Goal: Information Seeking & Learning: Obtain resource

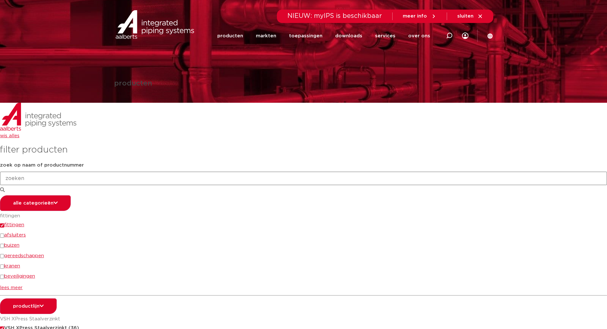
scroll to position [185, 0]
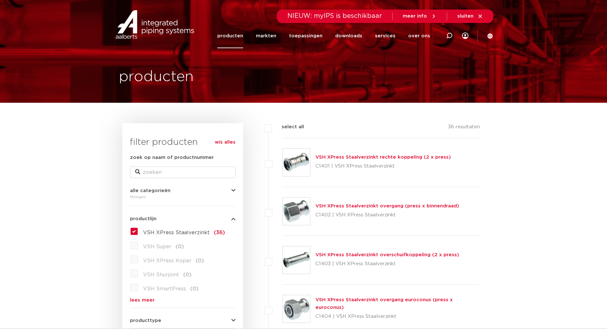
click at [242, 35] on link "producten" at bounding box center [230, 36] width 26 height 25
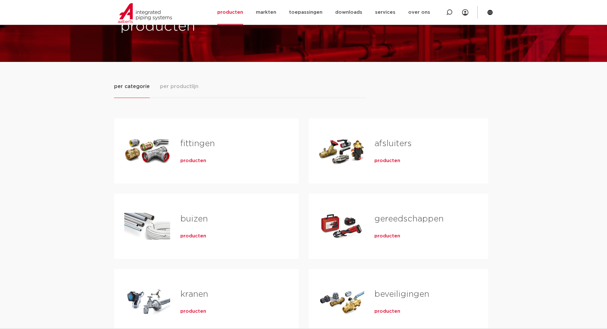
scroll to position [32, 0]
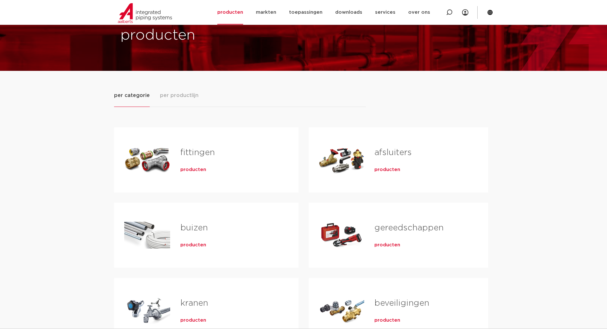
click at [230, 163] on div "fittingen producten" at bounding box center [229, 159] width 118 height 45
click at [202, 169] on span "producten" at bounding box center [193, 169] width 26 height 6
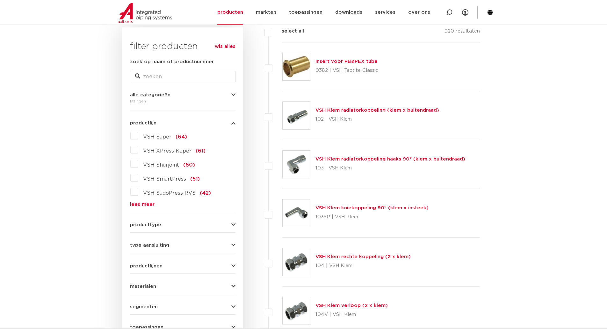
drag, startPoint x: 142, startPoint y: 205, endPoint x: 169, endPoint y: 201, distance: 26.8
click at [143, 205] on link "lees meer" at bounding box center [182, 204] width 105 height 5
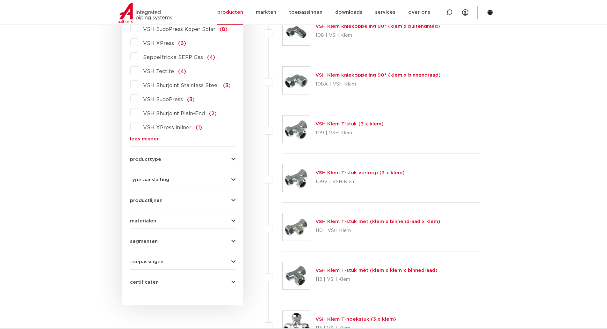
scroll to position [669, 0]
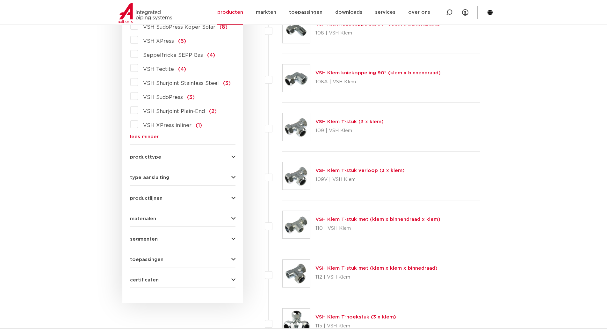
click at [232, 155] on icon "button" at bounding box center [233, 157] width 4 height 5
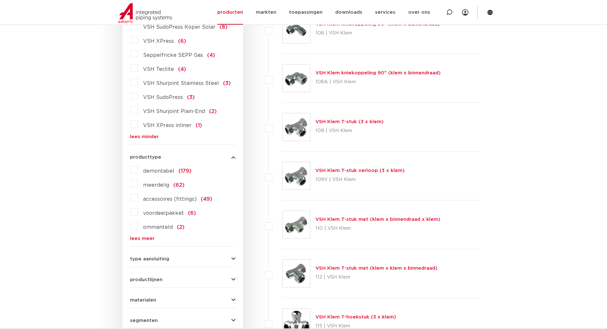
click at [232, 155] on icon "button" at bounding box center [233, 157] width 4 height 5
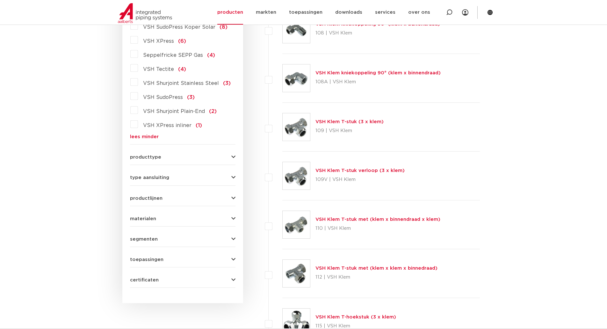
click at [233, 175] on icon "button" at bounding box center [233, 177] width 4 height 5
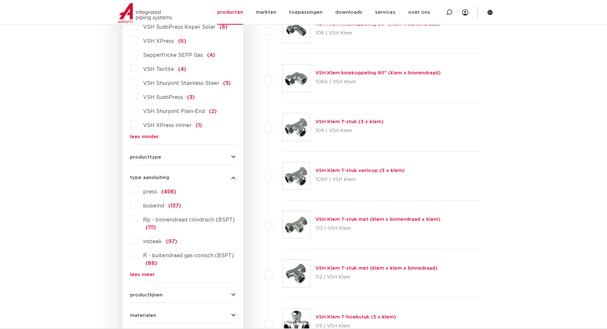
click at [142, 272] on link "lees meer" at bounding box center [182, 274] width 105 height 5
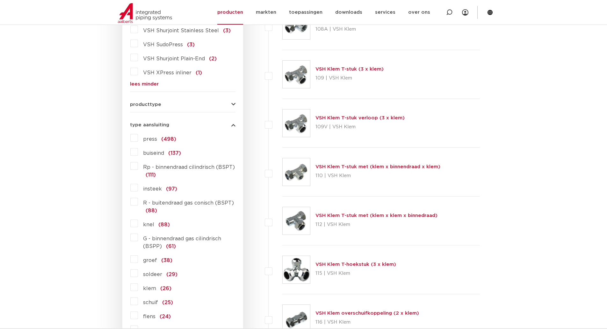
scroll to position [733, 0]
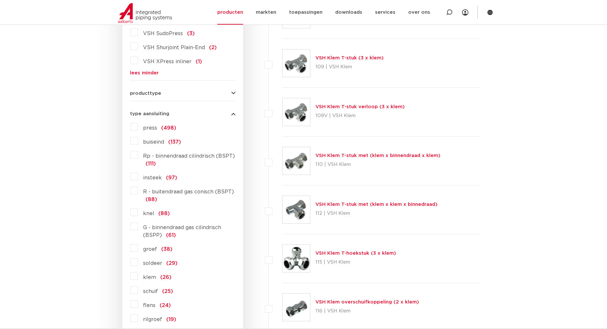
drag, startPoint x: 132, startPoint y: 241, endPoint x: 142, endPoint y: 241, distance: 10.2
click at [138, 242] on label "groef (38)" at bounding box center [155, 247] width 34 height 10
click at [0, 0] on input "groef (38)" at bounding box center [0, 0] width 0 height 0
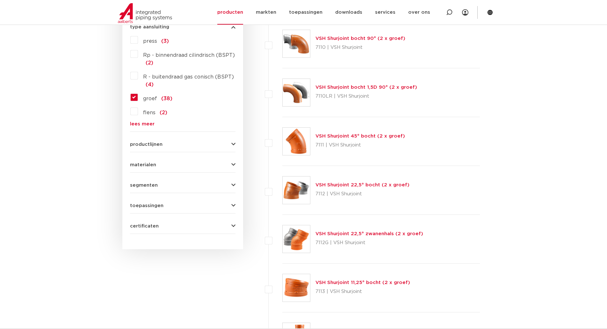
scroll to position [319, 0]
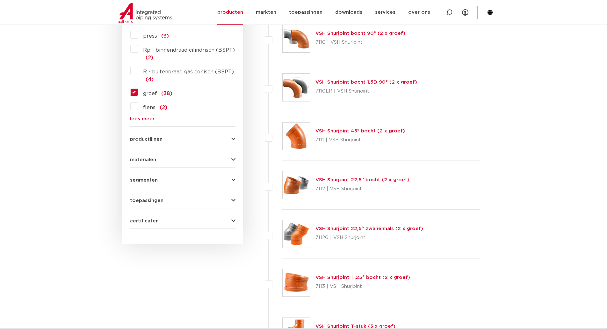
click at [372, 179] on link "VSH Shurjoint 22,5° bocht (2 x groef)" at bounding box center [362, 179] width 94 height 5
click at [381, 228] on link "VSH Shurjoint 22,5° zwanenhals (2 x groef)" at bounding box center [369, 228] width 108 height 5
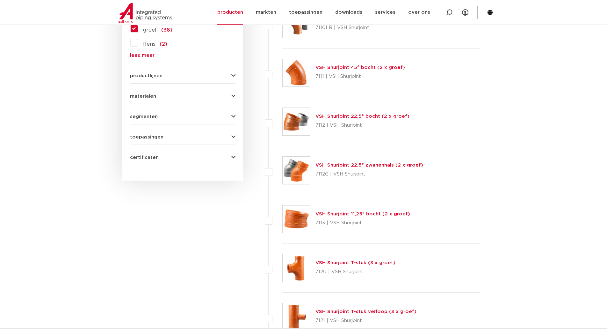
scroll to position [382, 0]
click at [399, 166] on link "VSH Shurjoint 22,5° zwanenhals (2 x groef)" at bounding box center [369, 164] width 108 height 5
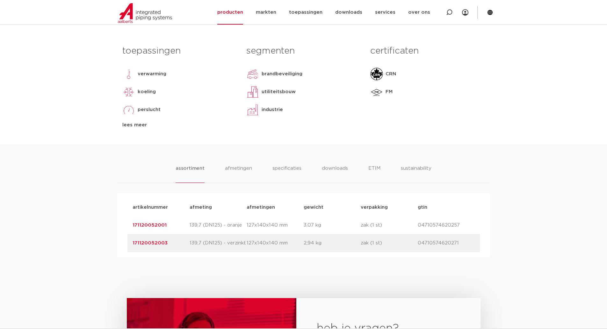
scroll to position [64, 0]
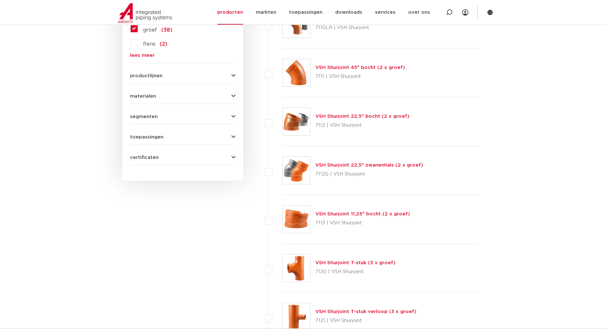
scroll to position [382, 0]
click at [375, 115] on link "VSH Shurjoint 22,5° bocht (2 x groef)" at bounding box center [362, 115] width 94 height 5
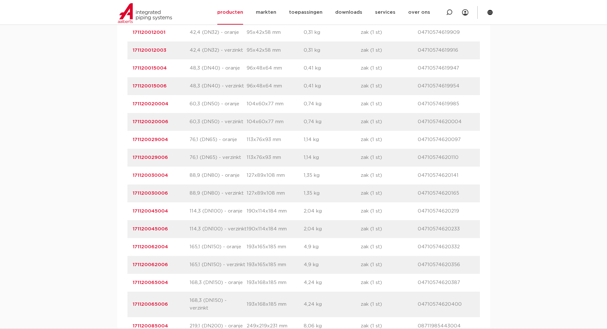
scroll to position [542, 0]
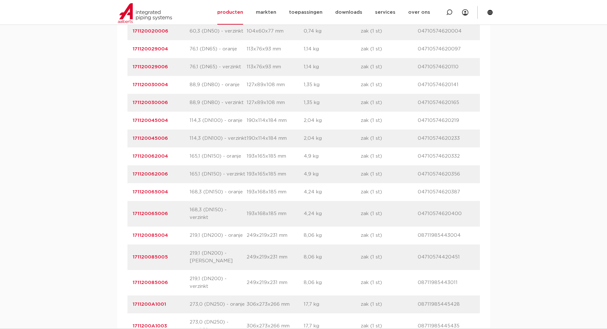
click at [150, 192] on link "171120065004" at bounding box center [150, 191] width 35 height 5
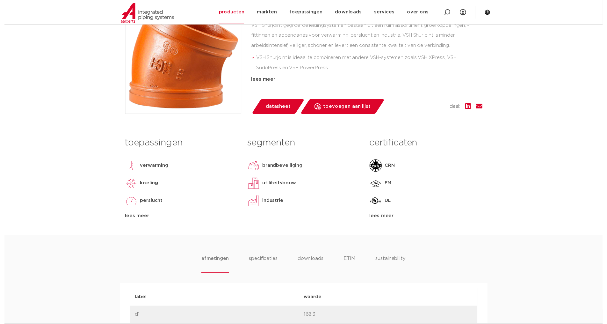
scroll to position [191, 0]
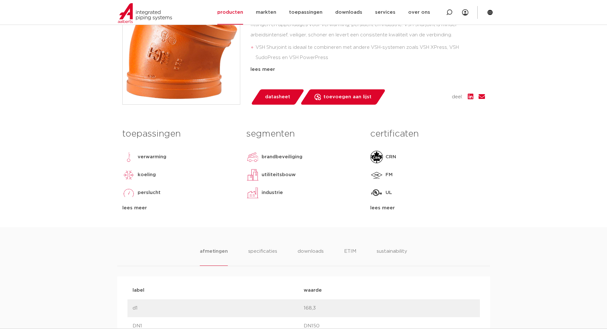
click at [268, 96] on span "datasheet" at bounding box center [277, 97] width 25 height 10
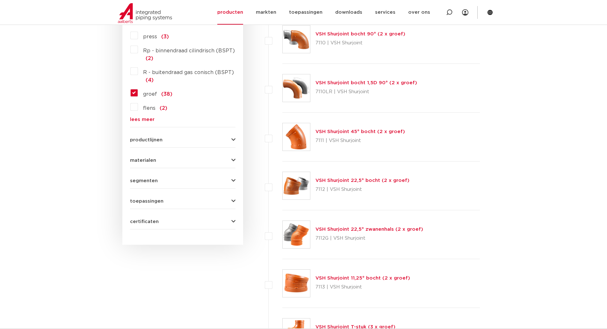
scroll to position [319, 0]
click at [375, 130] on link "VSH Shurjoint 45° bocht (2 x groef)" at bounding box center [360, 130] width 90 height 5
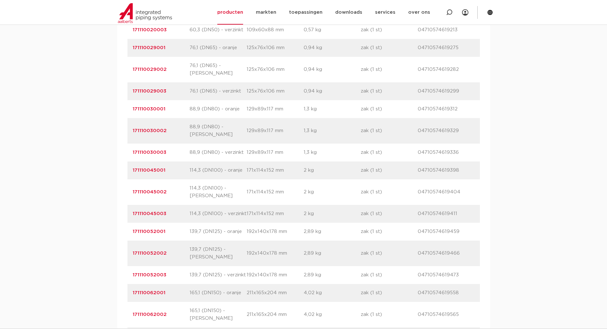
scroll to position [701, 0]
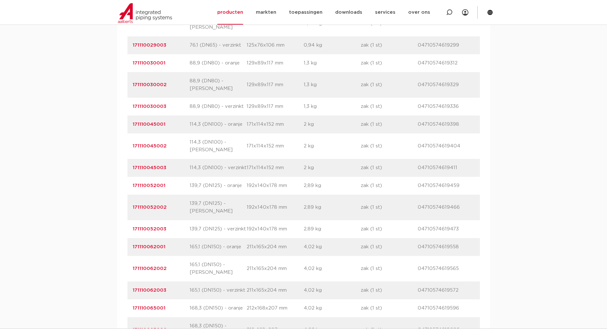
click at [156, 305] on link "171110065001" at bounding box center [149, 307] width 33 height 5
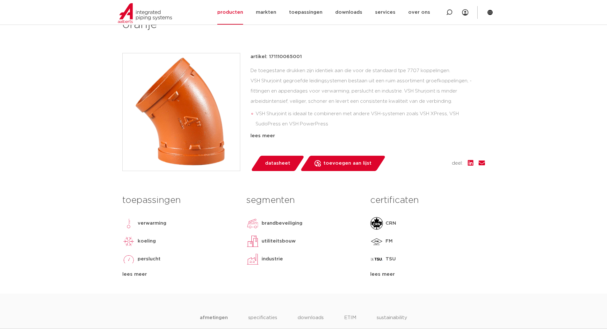
scroll to position [159, 0]
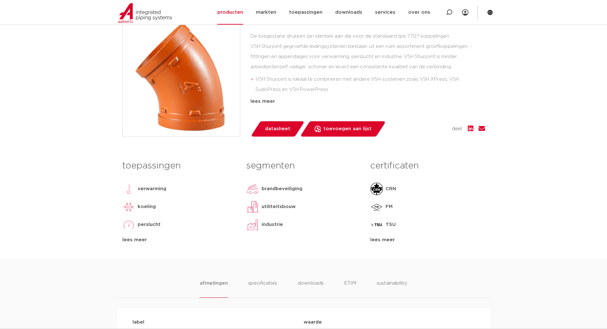
click at [276, 132] on span "datasheet" at bounding box center [277, 129] width 25 height 10
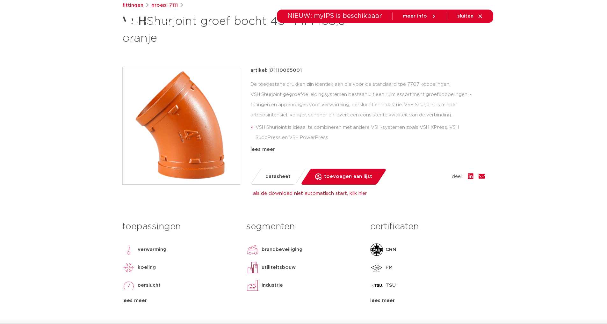
scroll to position [0, 0]
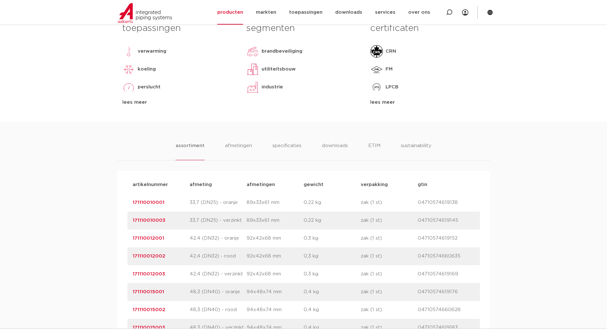
scroll to position [32, 0]
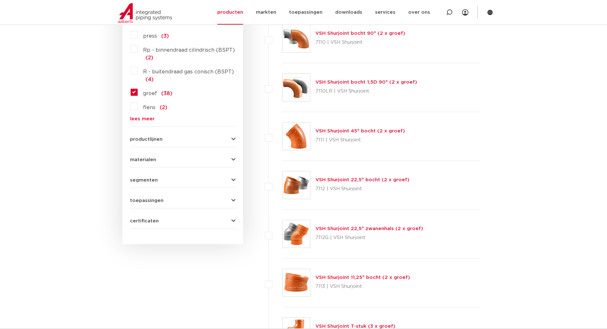
click at [358, 229] on link "VSH Shurjoint 22,5° zwanenhals (2 x groef)" at bounding box center [369, 228] width 108 height 5
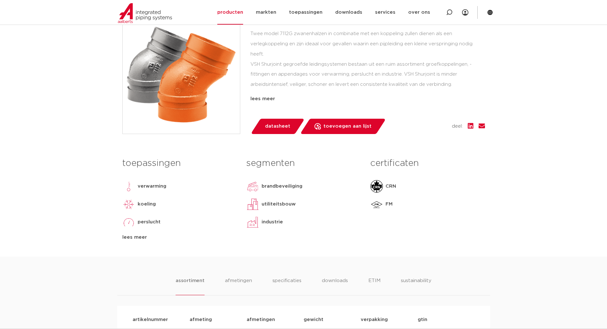
scroll to position [351, 0]
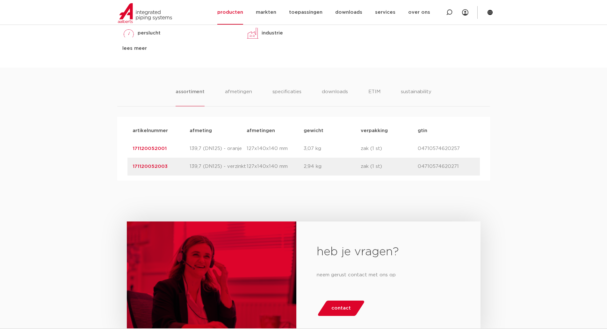
click at [155, 148] on link "171120052001" at bounding box center [150, 148] width 34 height 5
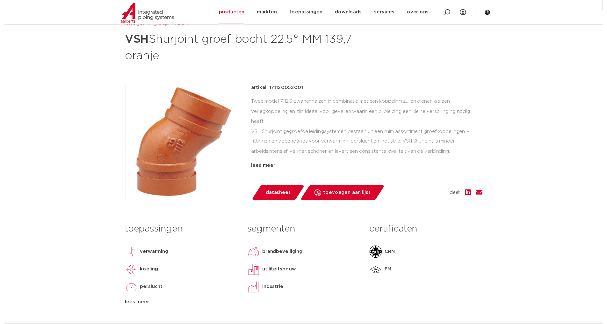
scroll to position [96, 0]
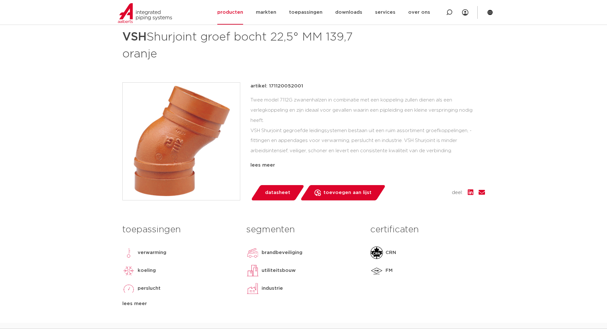
click at [281, 194] on span "datasheet" at bounding box center [277, 192] width 25 height 10
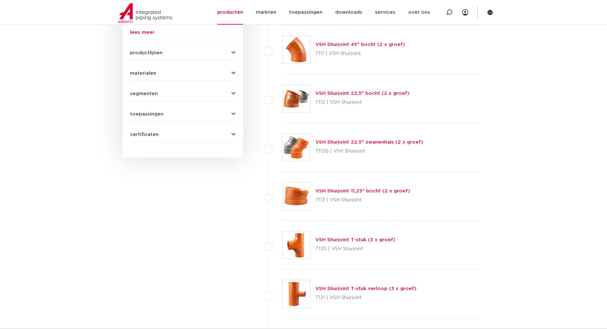
scroll to position [414, 0]
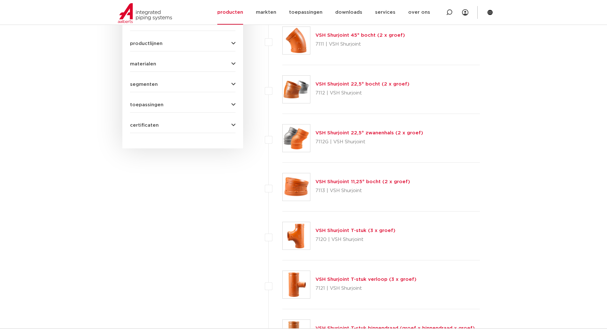
click at [377, 84] on link "VSH Shurjoint 22,5° bocht (2 x groef)" at bounding box center [362, 84] width 94 height 5
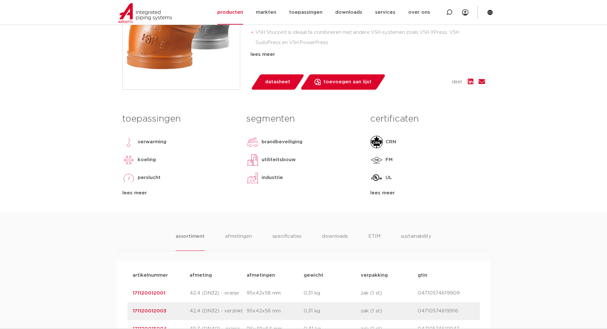
scroll to position [191, 0]
